Goal: Transaction & Acquisition: Purchase product/service

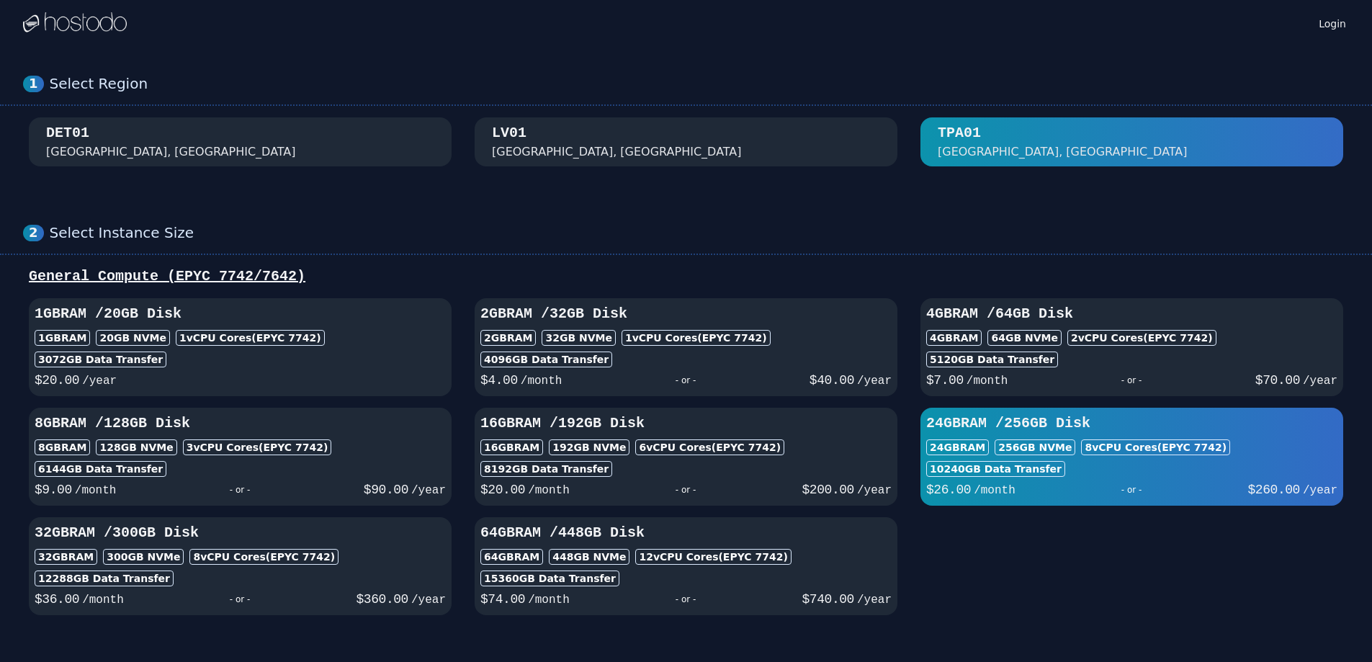
click at [1040, 135] on div "TPA01 [GEOGRAPHIC_DATA], [GEOGRAPHIC_DATA]" at bounding box center [1131, 141] width 388 height 37
